Goal: Information Seeking & Learning: Check status

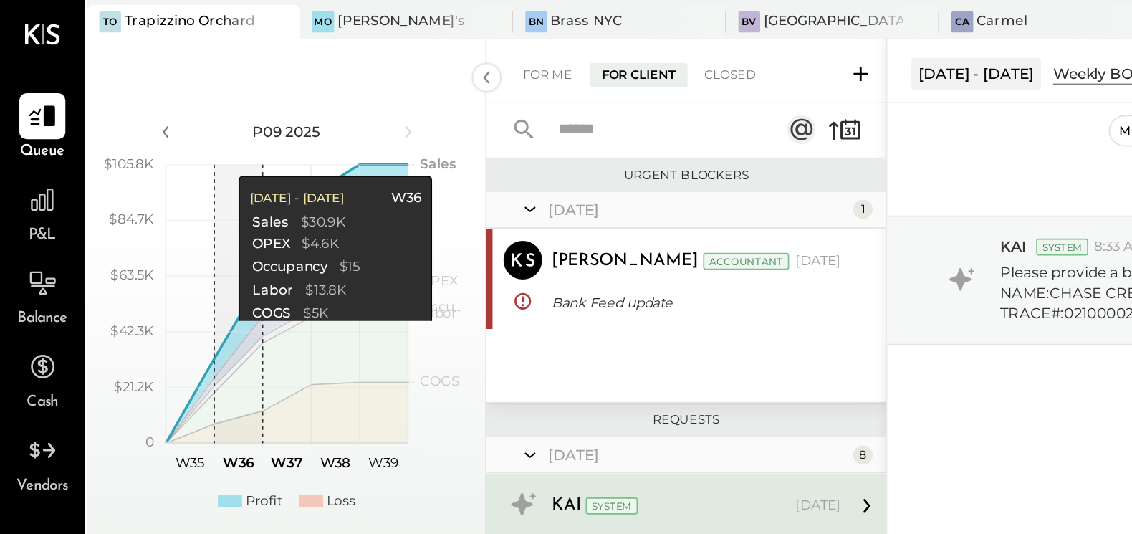
scroll to position [3, 0]
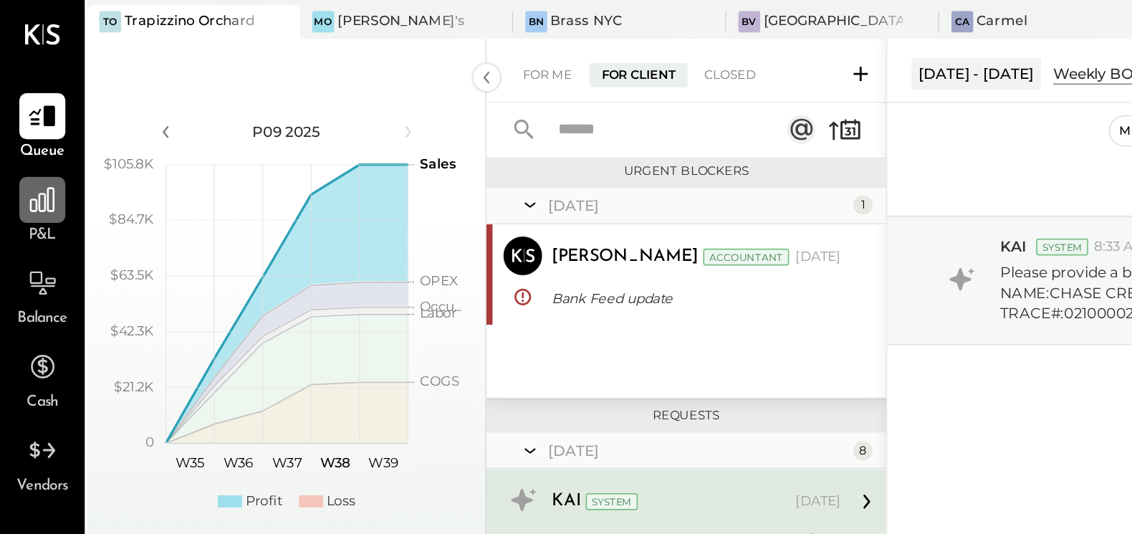
click at [21, 131] on div at bounding box center [24, 118] width 27 height 27
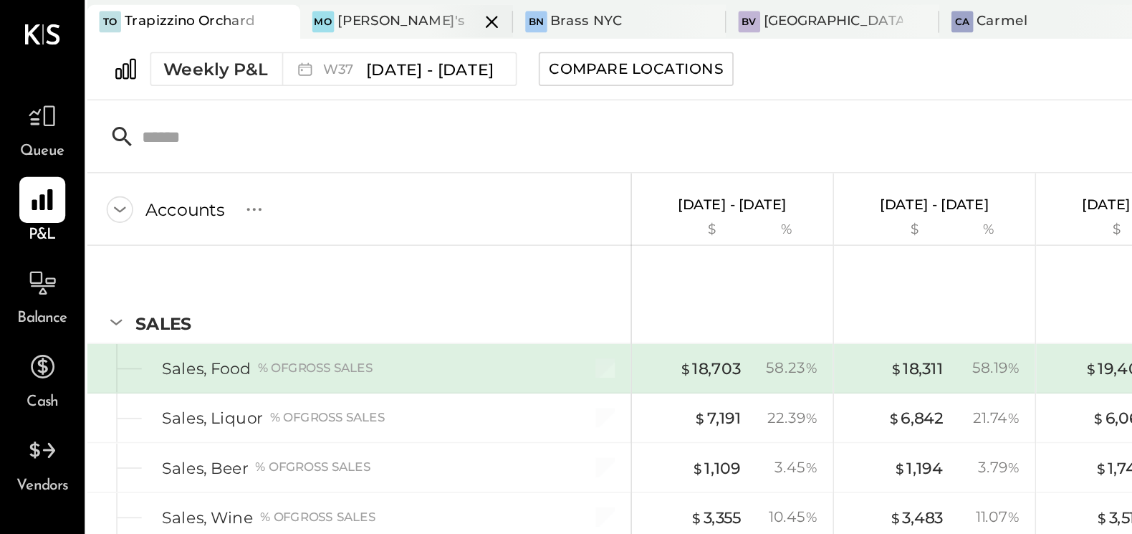
click at [200, 14] on div "[PERSON_NAME]'s" at bounding box center [237, 12] width 75 height 11
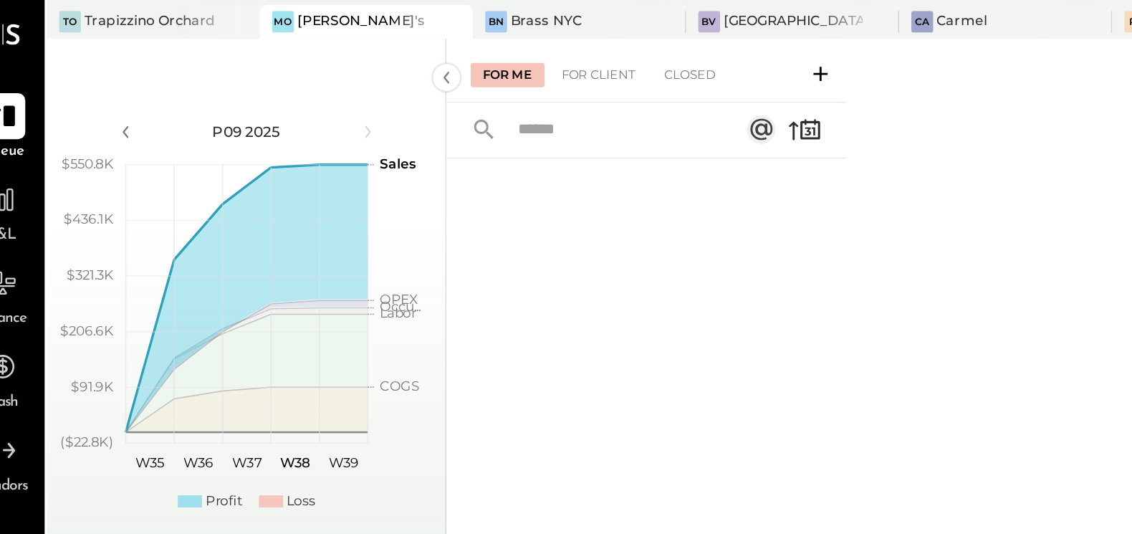
click at [203, 13] on div "[PERSON_NAME]'s" at bounding box center [237, 12] width 75 height 11
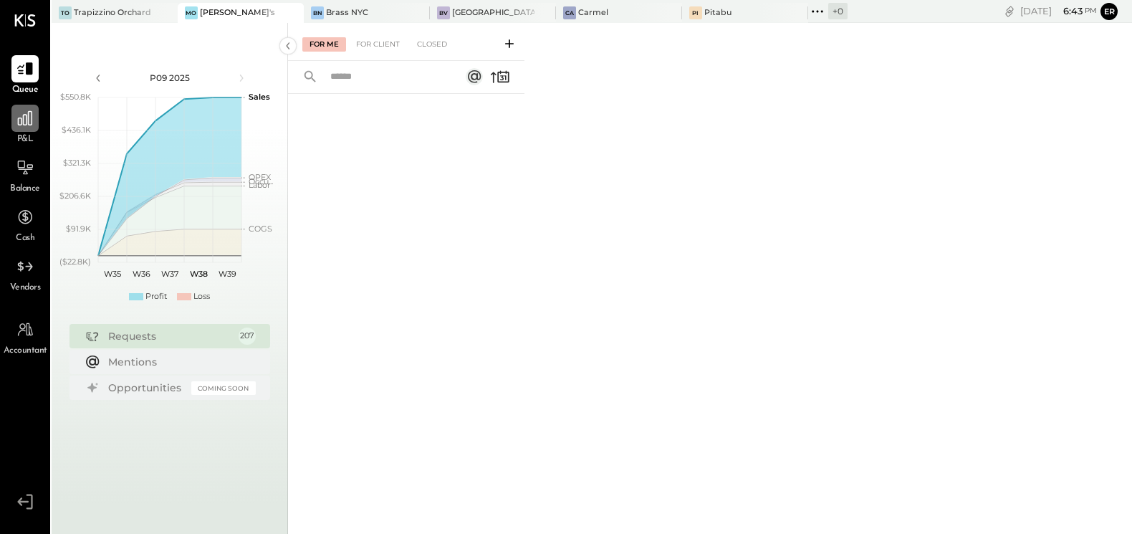
click at [20, 127] on div at bounding box center [24, 118] width 27 height 27
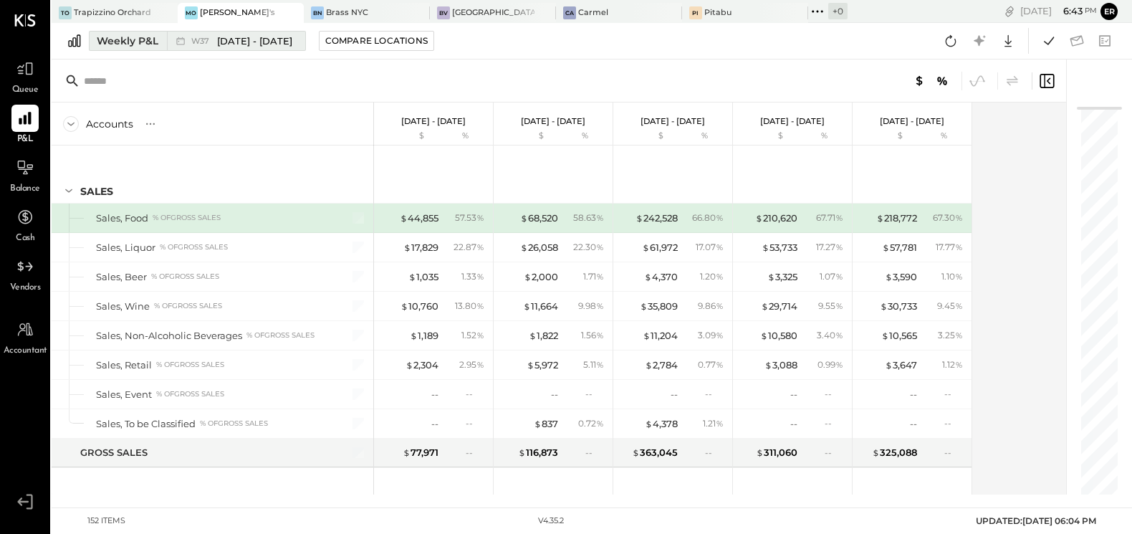
click at [268, 44] on span "[DATE] - [DATE]" at bounding box center [254, 41] width 75 height 14
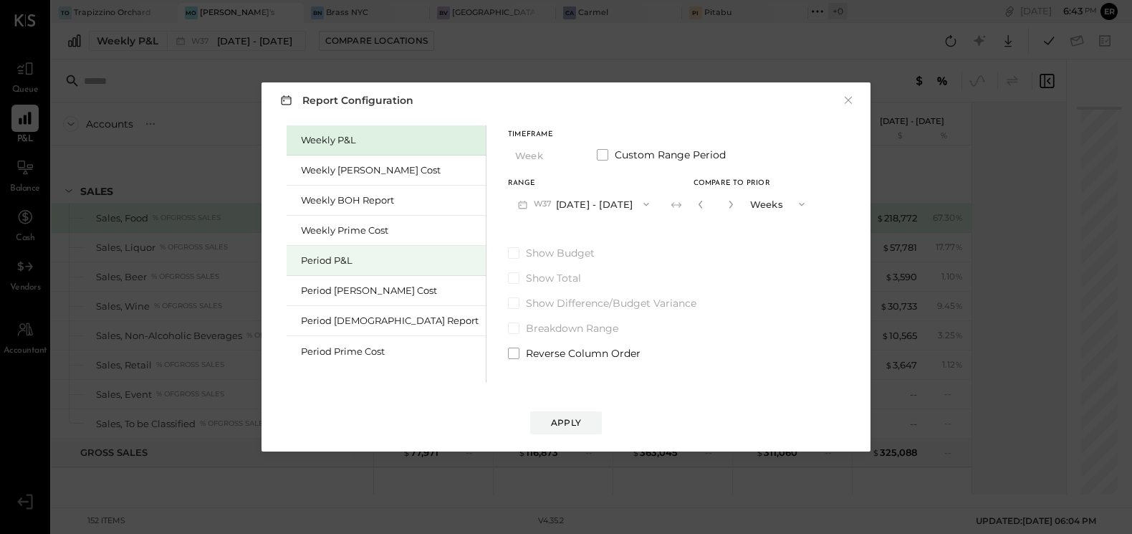
click at [355, 269] on div "Period P&L" at bounding box center [386, 261] width 199 height 30
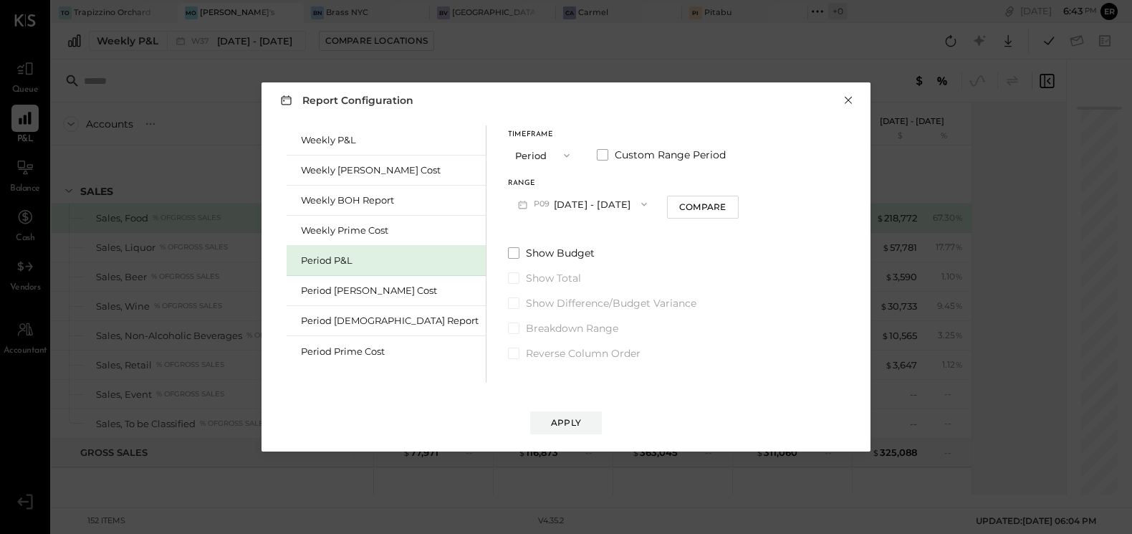
click at [847, 99] on button "×" at bounding box center [848, 100] width 13 height 14
